Goal: Task Accomplishment & Management: Use online tool/utility

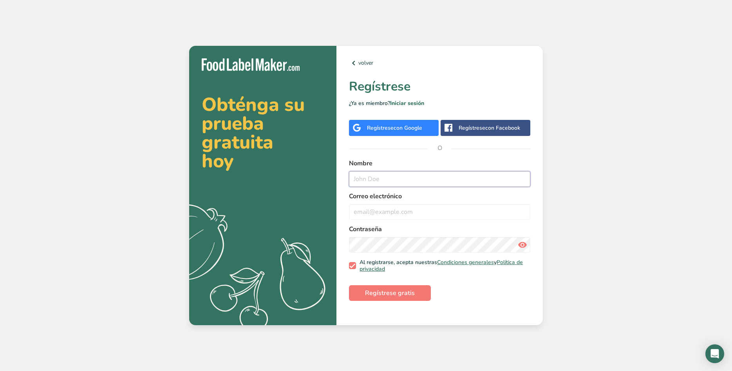
click at [399, 176] on input "text" at bounding box center [439, 179] width 181 height 16
click at [367, 180] on input "text" at bounding box center [439, 179] width 181 height 16
type input "[PERSON_NAME]"
paste input "[EMAIL_ADDRESS][DOMAIN_NAME]"
type input "[EMAIL_ADDRESS][DOMAIN_NAME]"
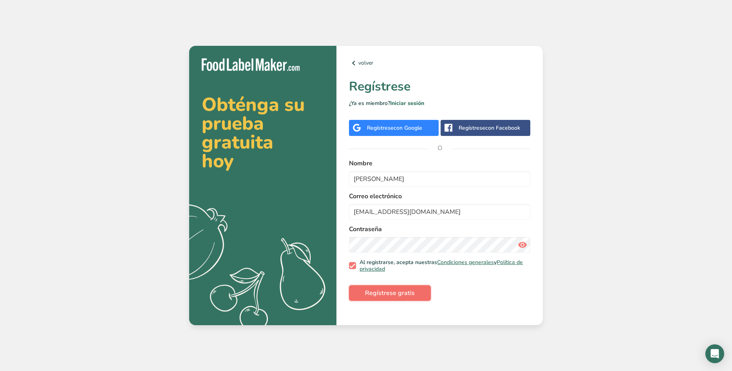
click at [388, 289] on span "Regístrese gratis" at bounding box center [390, 292] width 50 height 9
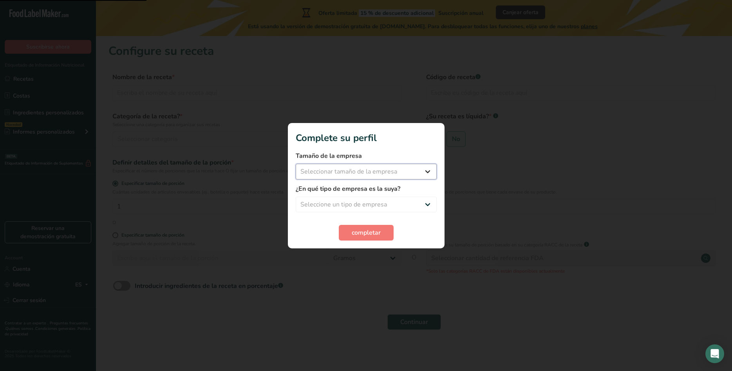
click at [296, 164] on select "Seleccionar tamaño de la empresa Menos de 10 empleados De 10 a 50 empleados De …" at bounding box center [366, 172] width 141 height 16
select select "1"
click option "Menos de 10 empleados" at bounding box center [0, 0] width 0 height 0
click at [296, 197] on select "Seleccione un tipo de empresa Fabricante de alimentos envasados Restaurante y c…" at bounding box center [366, 205] width 141 height 16
select select "3"
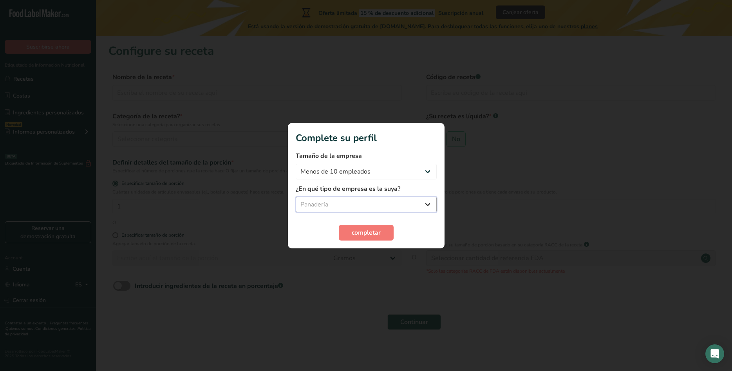
click option "Panadería" at bounding box center [0, 0] width 0 height 0
click at [361, 232] on span "completar" at bounding box center [366, 232] width 29 height 9
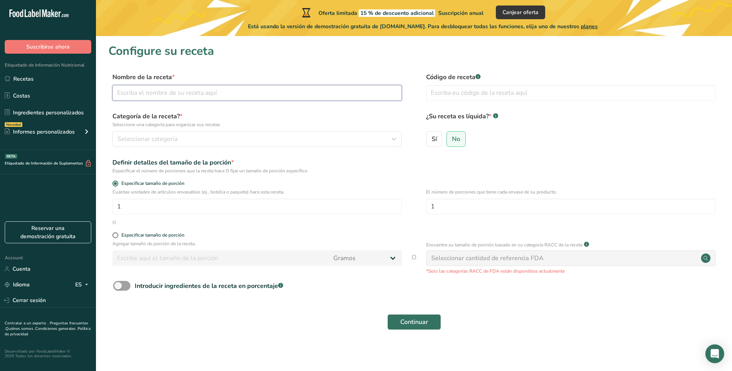
click at [137, 90] on input "text" at bounding box center [256, 93] width 289 height 16
type input "Huevo [PERSON_NAME] Cocinado"
type input "001"
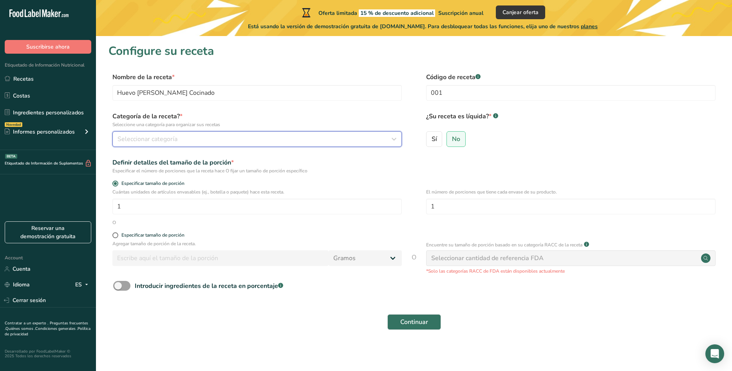
click at [153, 138] on span "Seleccionar categoría" at bounding box center [147, 138] width 60 height 9
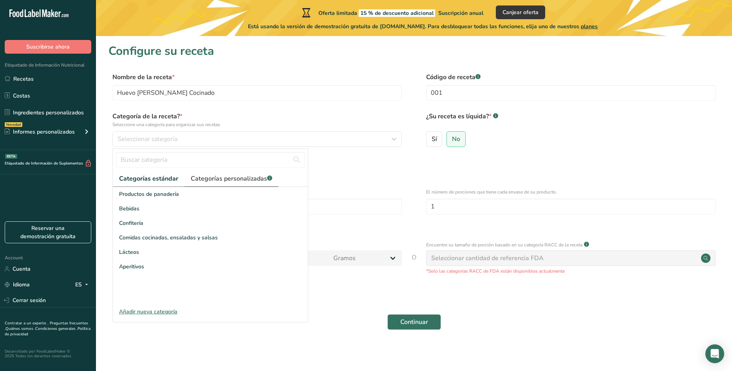
click at [208, 176] on span "Categorías personalizadas .a-a{fill:#347362;}.b-a{fill:#fff;}" at bounding box center [231, 178] width 81 height 9
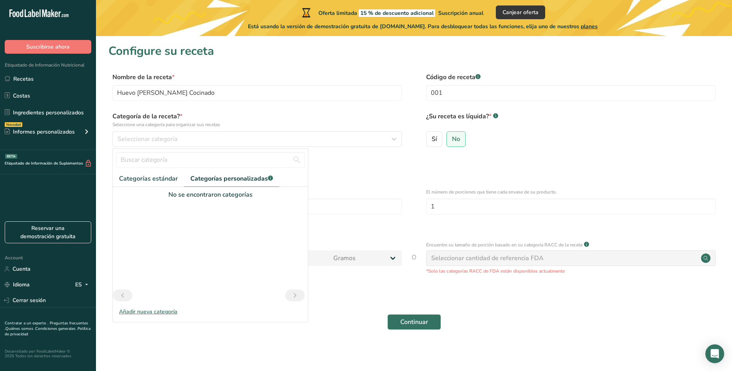
click at [136, 309] on div "Añadir nueva categoría" at bounding box center [210, 311] width 195 height 8
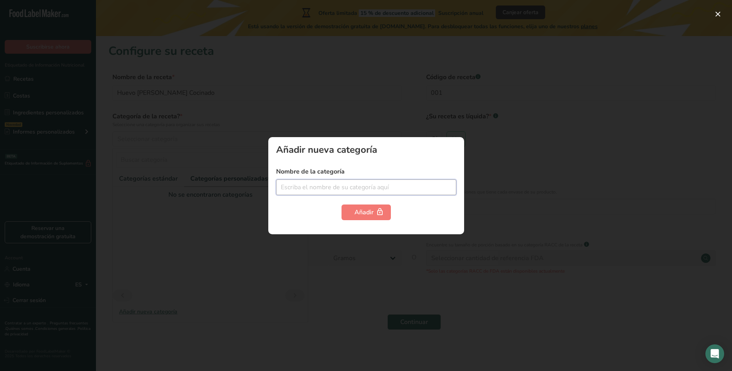
click at [321, 185] on input "text" at bounding box center [366, 187] width 180 height 16
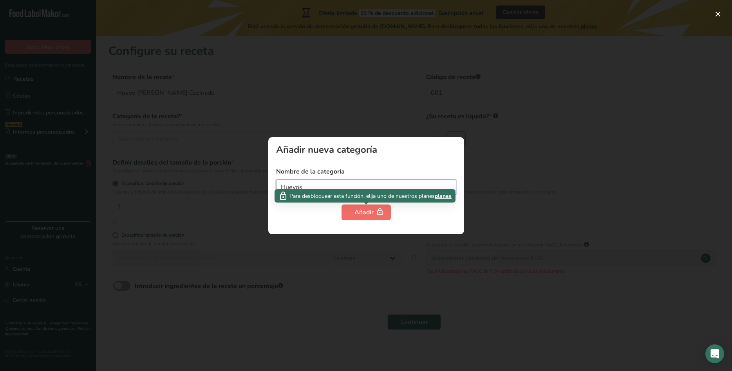
type input "Huevos"
click at [361, 217] on div "Añadir" at bounding box center [365, 212] width 23 height 9
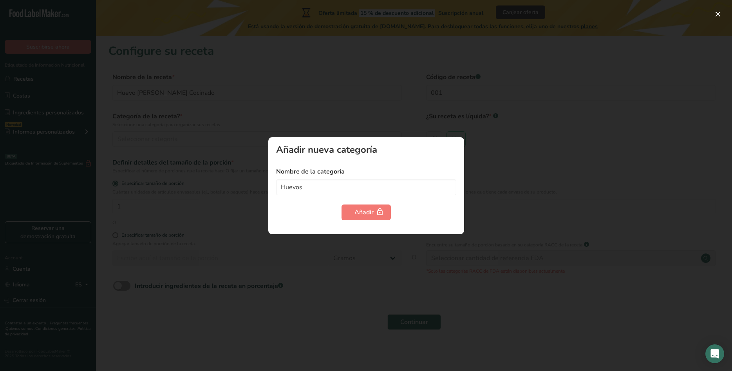
click at [455, 148] on div "Añadir nueva categoría" at bounding box center [366, 149] width 180 height 9
click at [418, 108] on div at bounding box center [366, 185] width 732 height 371
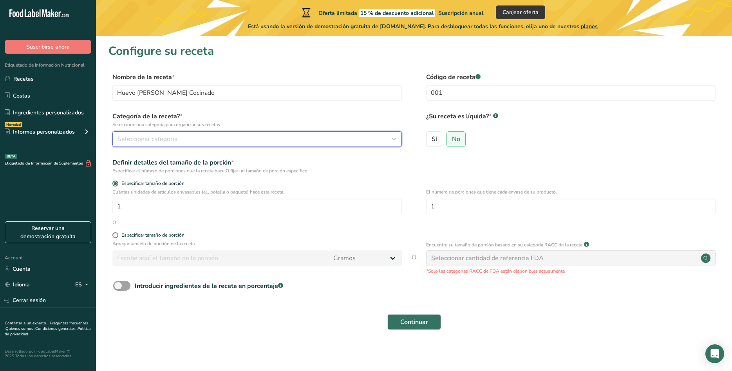
click at [160, 144] on button "Seleccionar categoría" at bounding box center [256, 139] width 289 height 16
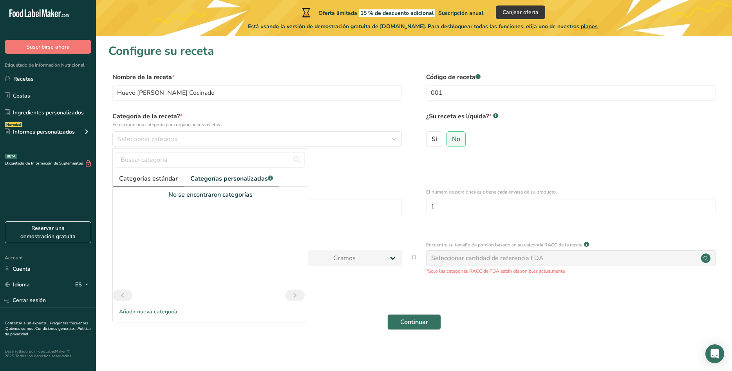
click at [150, 177] on span "Categorías estándar" at bounding box center [148, 178] width 59 height 9
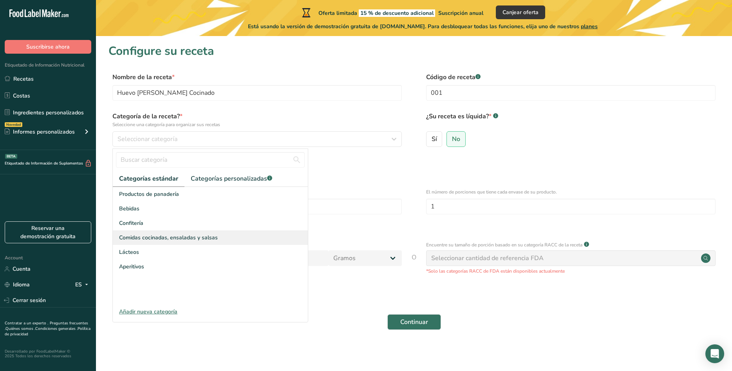
click at [150, 235] on span "Comidas cocinadas, ensaladas y salsas" at bounding box center [168, 237] width 99 height 8
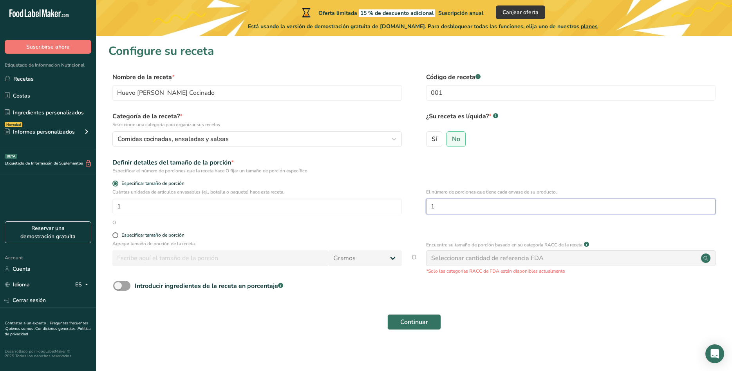
click at [439, 209] on input "1" at bounding box center [570, 207] width 289 height 16
type input "20"
click at [417, 323] on span "Continuar" at bounding box center [414, 321] width 28 height 9
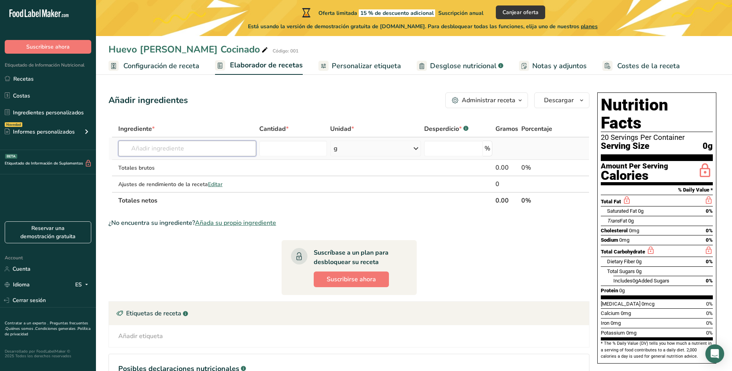
click at [159, 151] on input "text" at bounding box center [187, 149] width 138 height 16
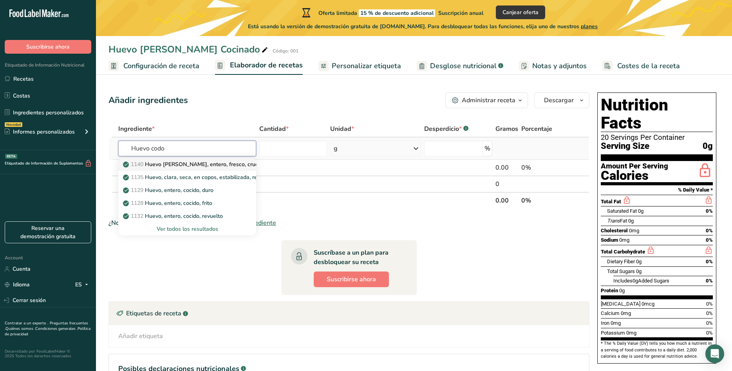
type input "Huevo codo"
click at [190, 162] on p "1140 Huevo [PERSON_NAME], entero, fresco, crudo" at bounding box center [193, 164] width 137 height 8
type input "Egg, quail, whole, fresh, raw"
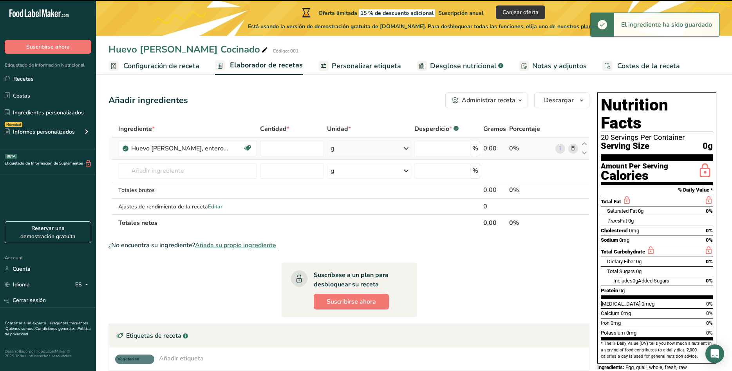
type input "0"
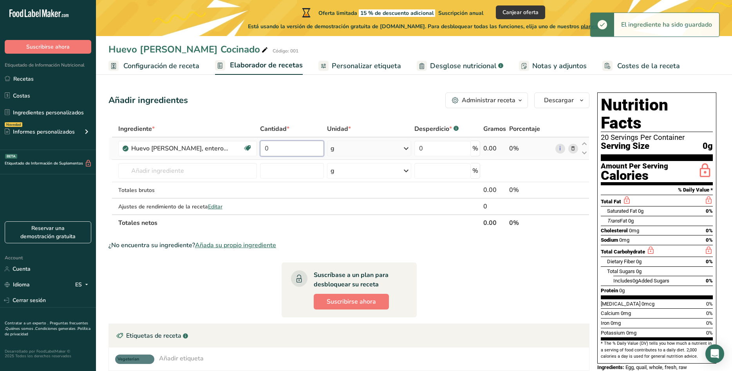
click at [272, 148] on input "0" at bounding box center [292, 149] width 64 height 16
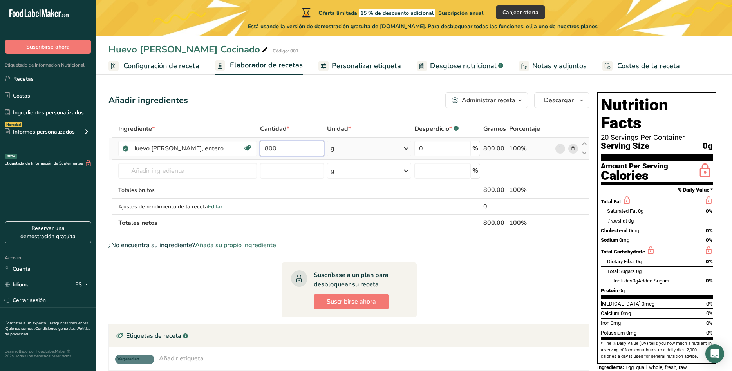
type input "800"
click at [370, 148] on div "Ingrediente * Cantidad * Unidad * Desperdicio * .a-a{fill:#347362;}.b-a{fill:#f…" at bounding box center [348, 176] width 481 height 110
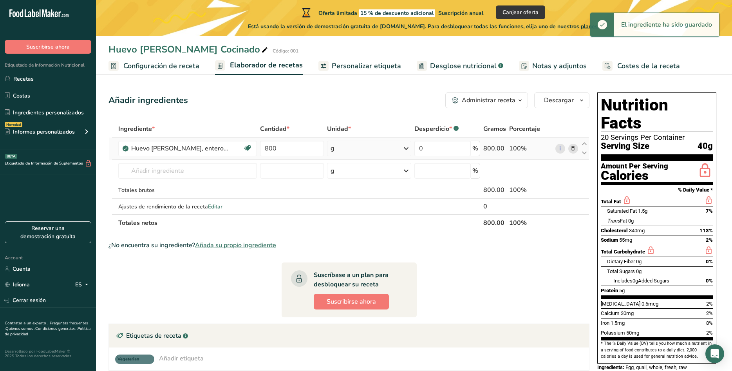
click at [410, 149] on icon at bounding box center [405, 148] width 9 height 14
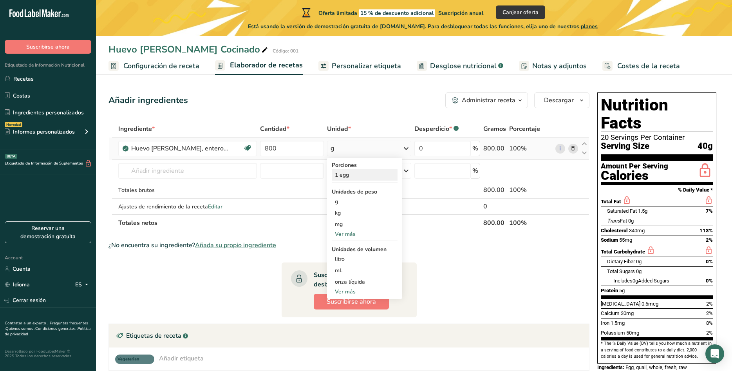
click at [360, 173] on div "1 egg" at bounding box center [365, 174] width 66 height 11
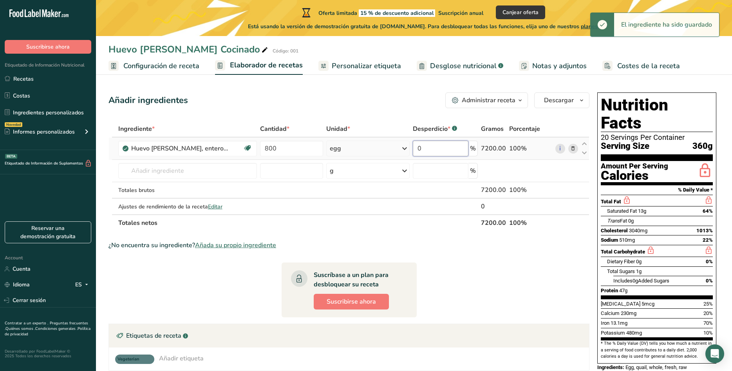
click at [436, 148] on input "0" at bounding box center [441, 149] width 56 height 16
click at [462, 152] on input "0" at bounding box center [441, 149] width 56 height 16
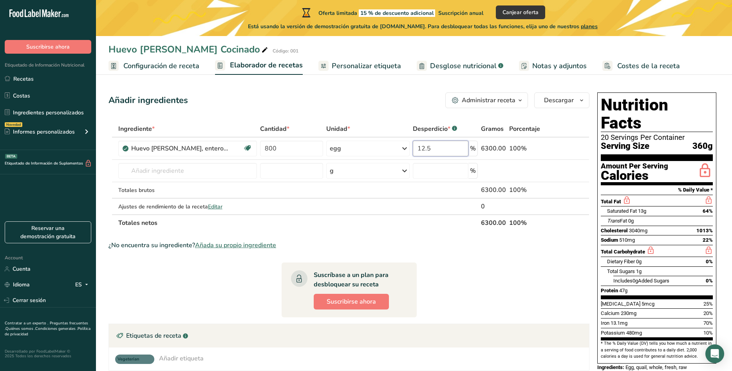
type input "12.5"
